Goal: Use online tool/utility: Utilize a website feature to perform a specific function

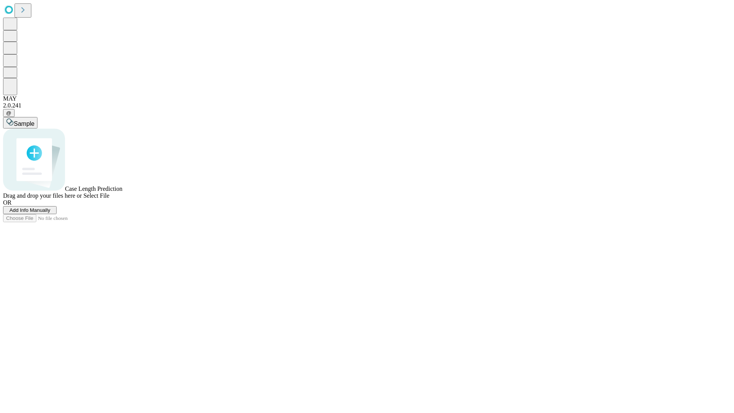
click at [109, 199] on span "Select File" at bounding box center [96, 195] width 26 height 6
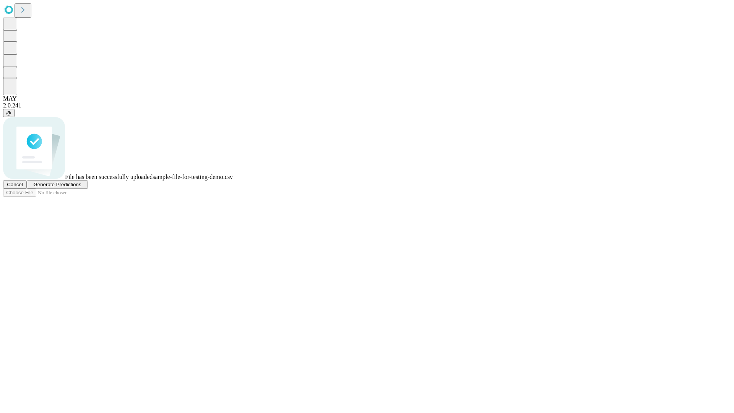
click at [81, 187] on span "Generate Predictions" at bounding box center [57, 185] width 48 height 6
